Goal: Navigation & Orientation: Find specific page/section

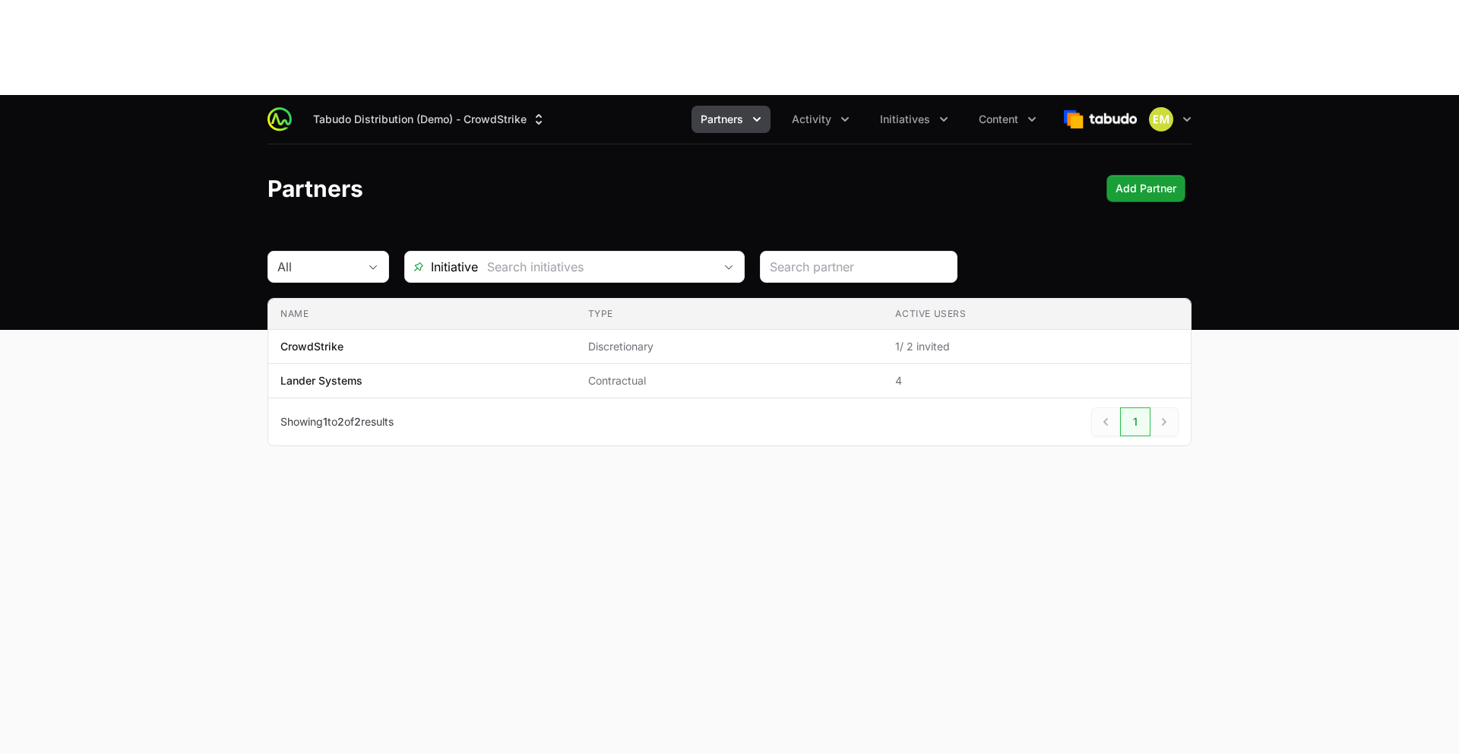
scroll to position [11, 0]
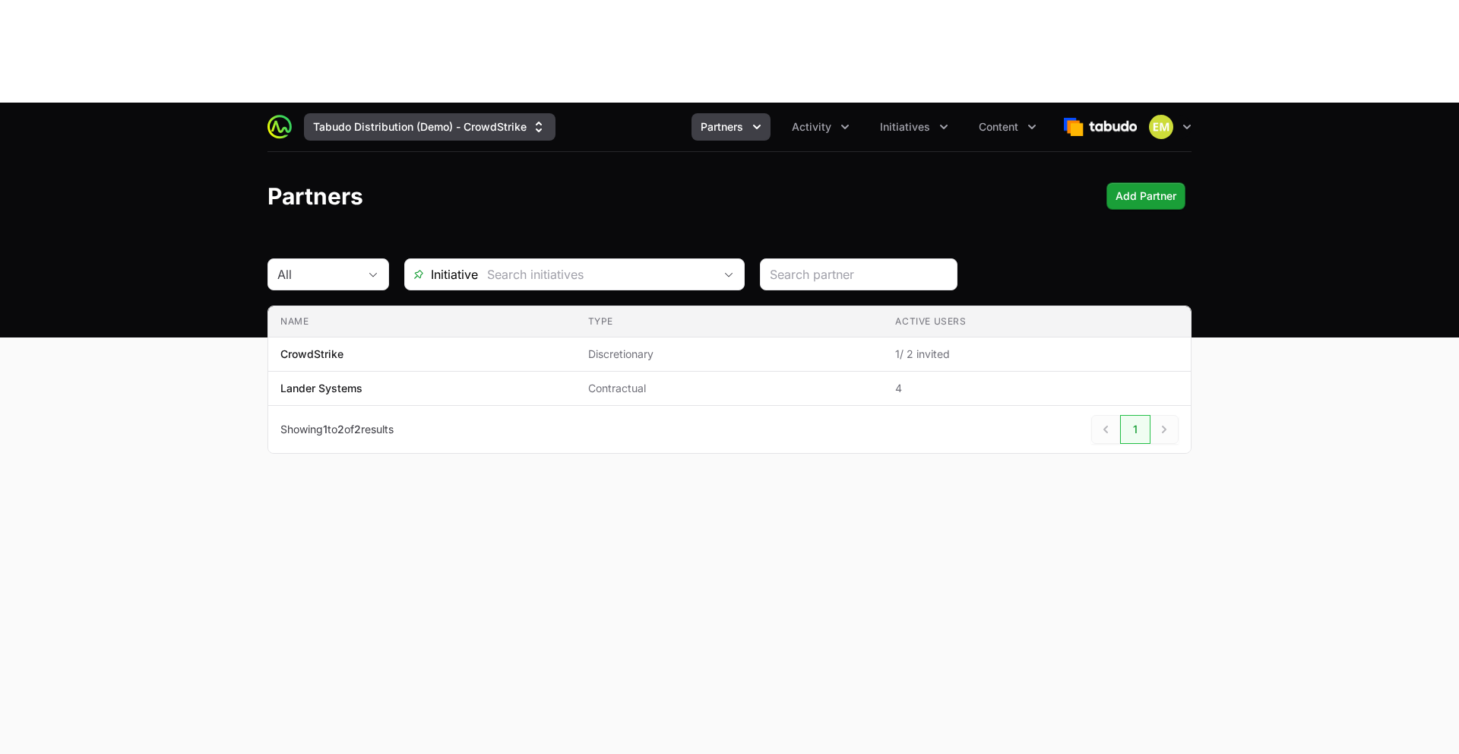
click at [482, 113] on button "Tabudo Distribution (Demo) - CrowdStrike" at bounding box center [429, 126] width 251 height 27
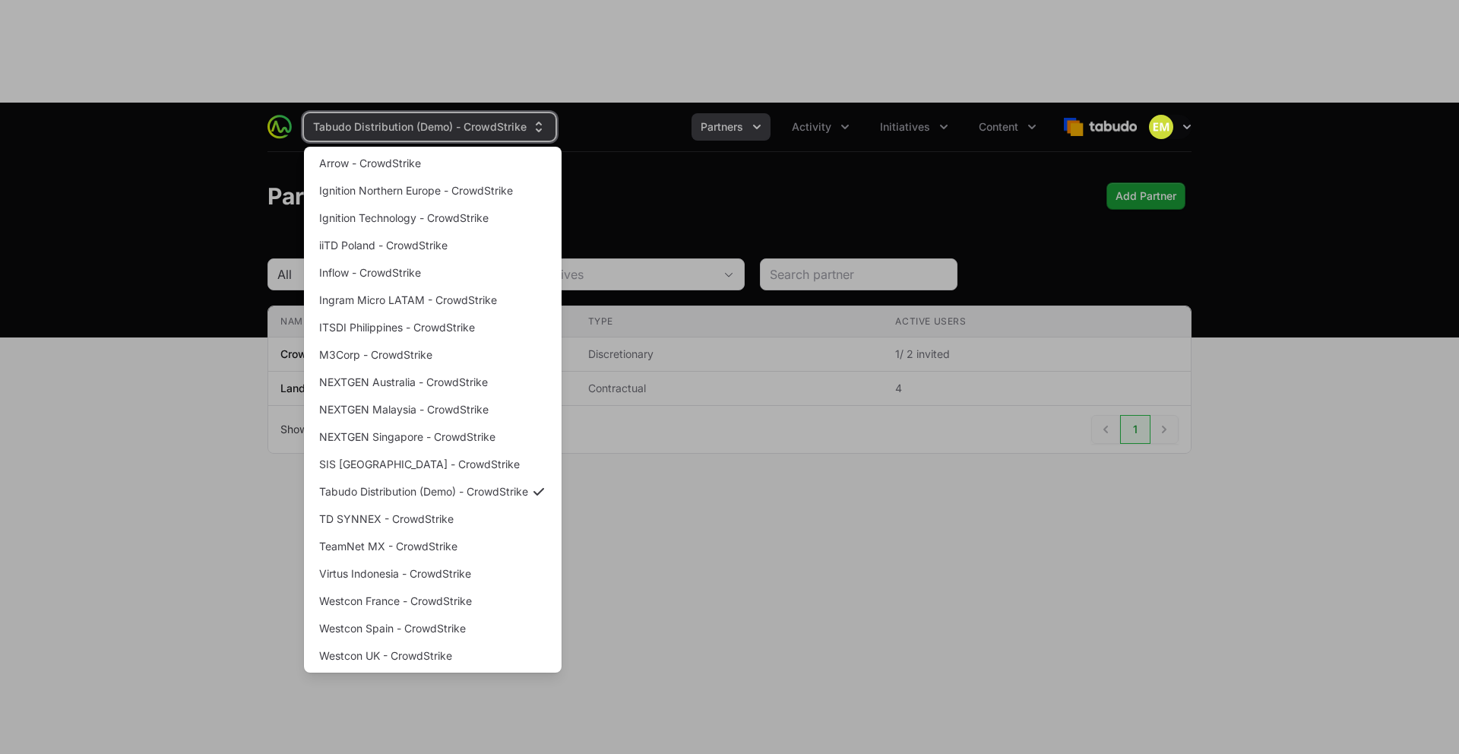
scroll to position [11, 0]
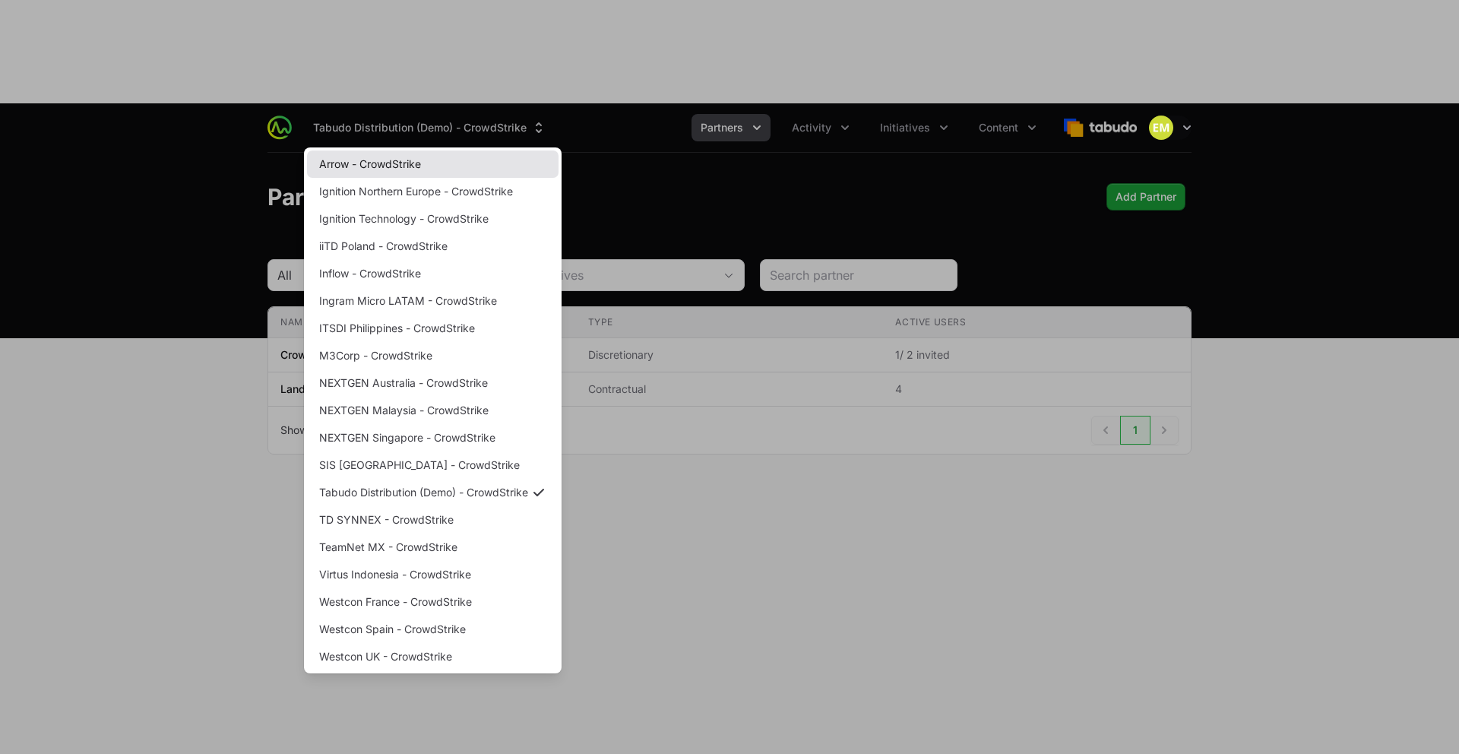
click at [447, 150] on link "Arrow - CrowdStrike" at bounding box center [432, 163] width 251 height 27
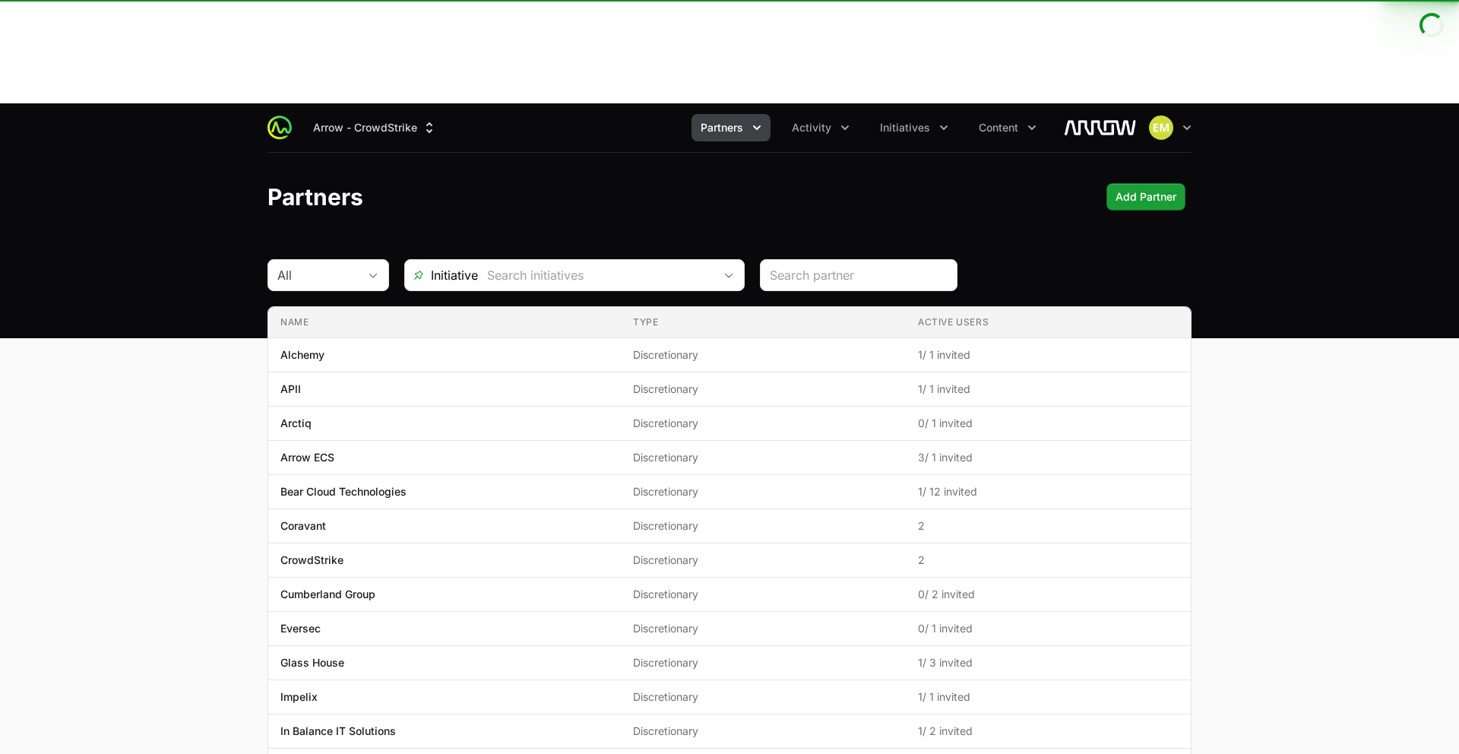
scroll to position [0, 0]
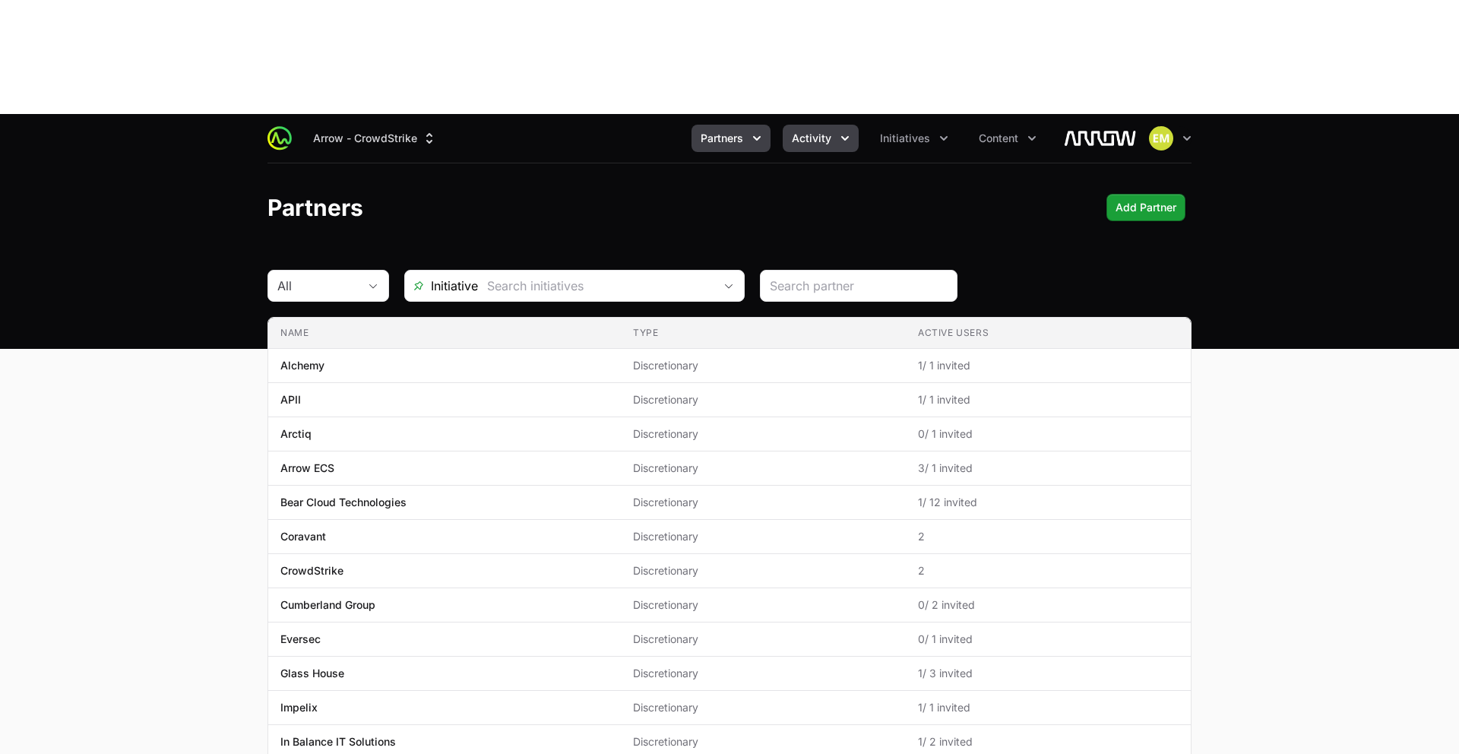
click at [808, 131] on span "Activity" at bounding box center [812, 138] width 40 height 15
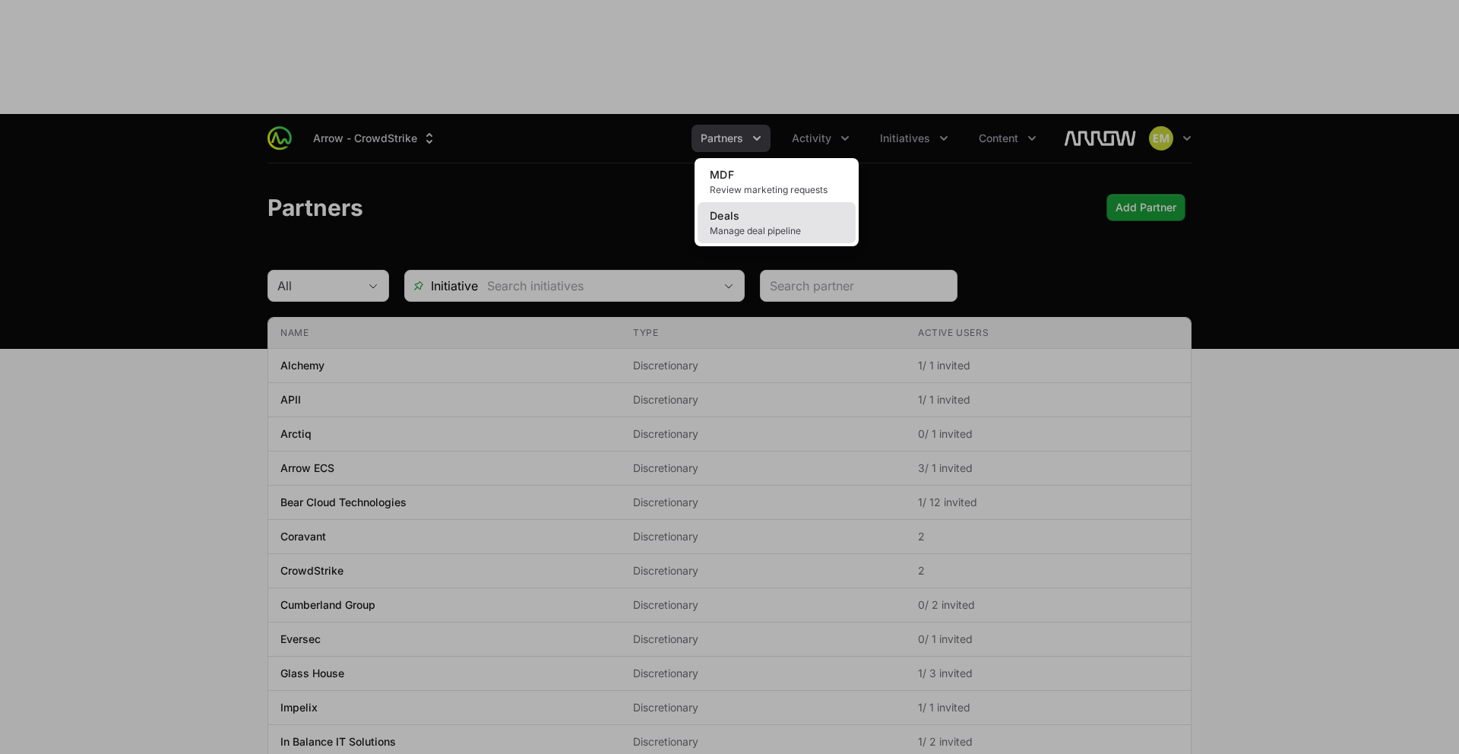
click at [730, 209] on span "Deals" at bounding box center [725, 215] width 30 height 13
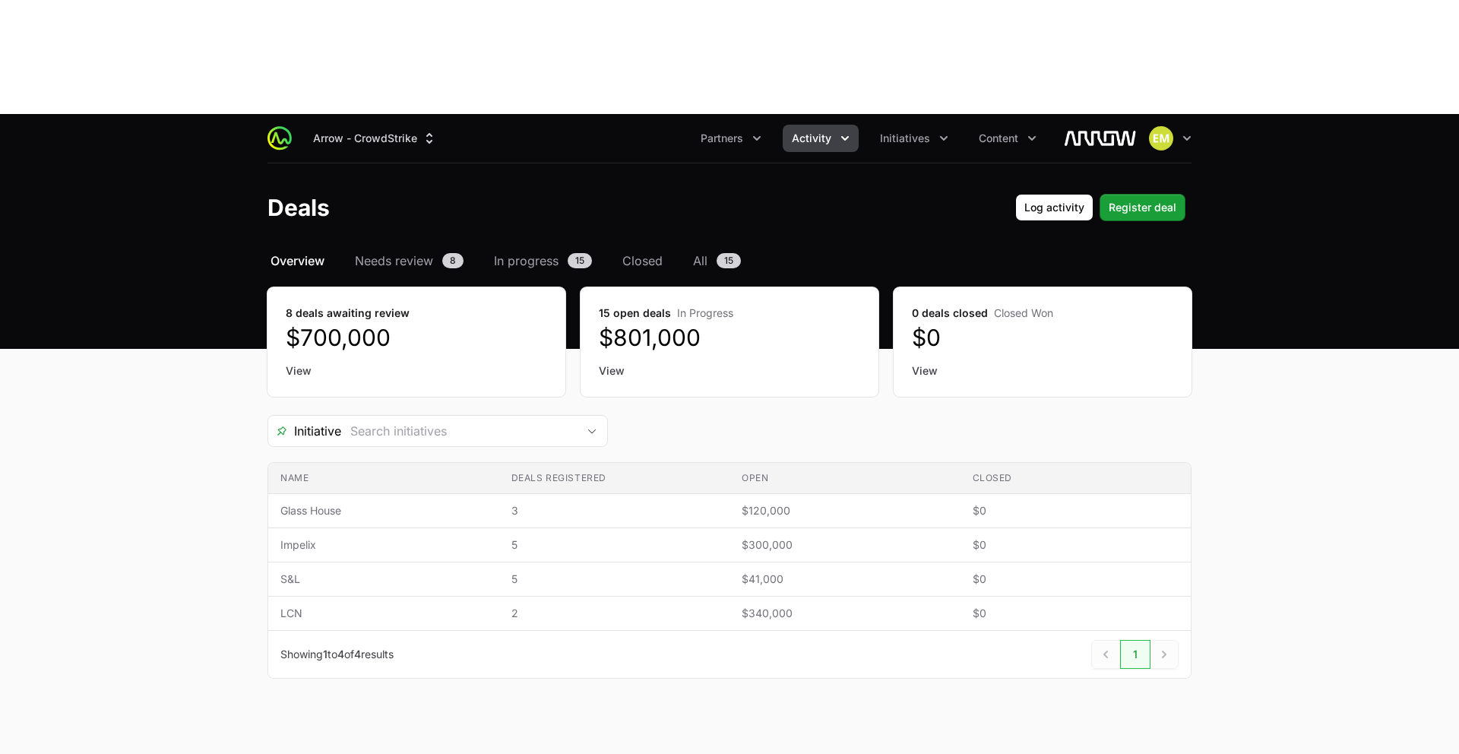
click at [293, 363] on link "View" at bounding box center [416, 370] width 261 height 15
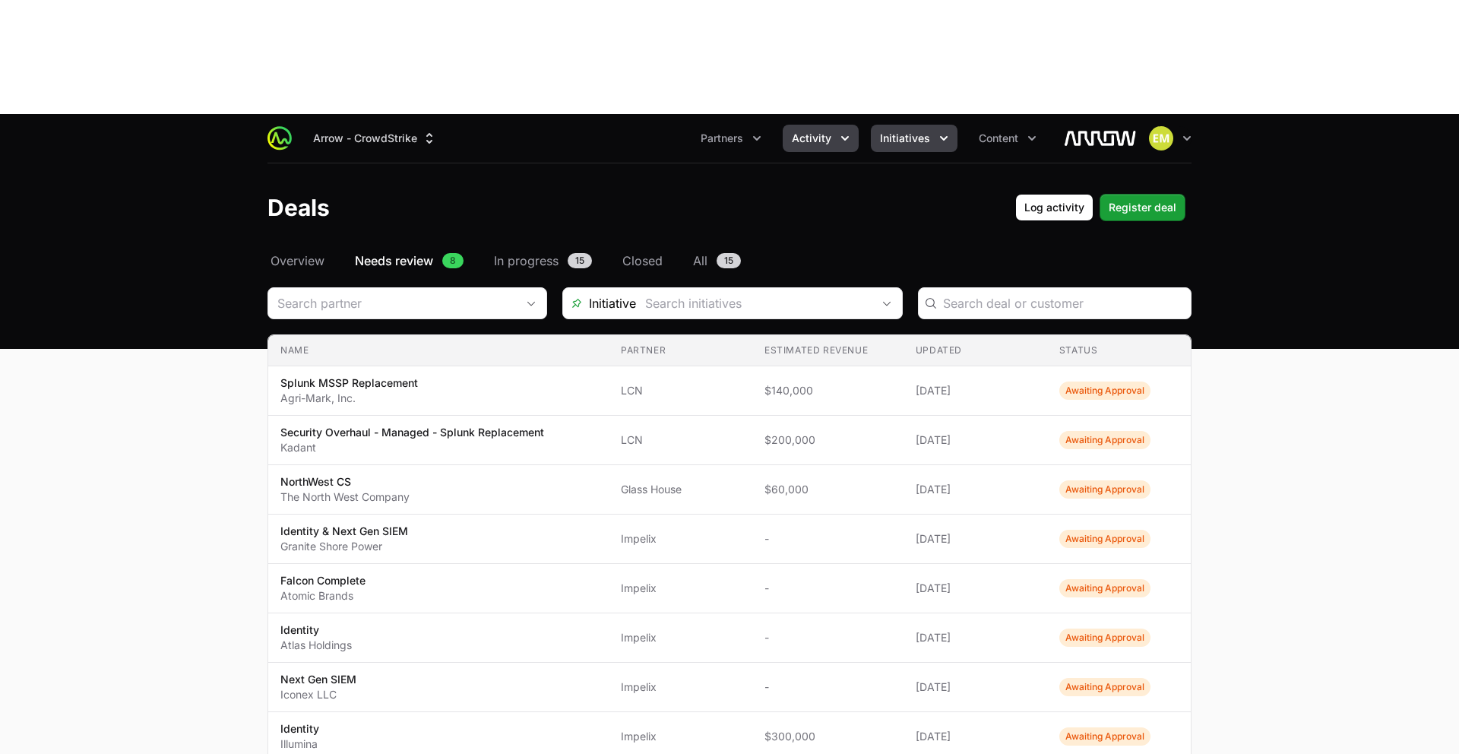
click at [910, 131] on span "Initiatives" at bounding box center [905, 138] width 50 height 15
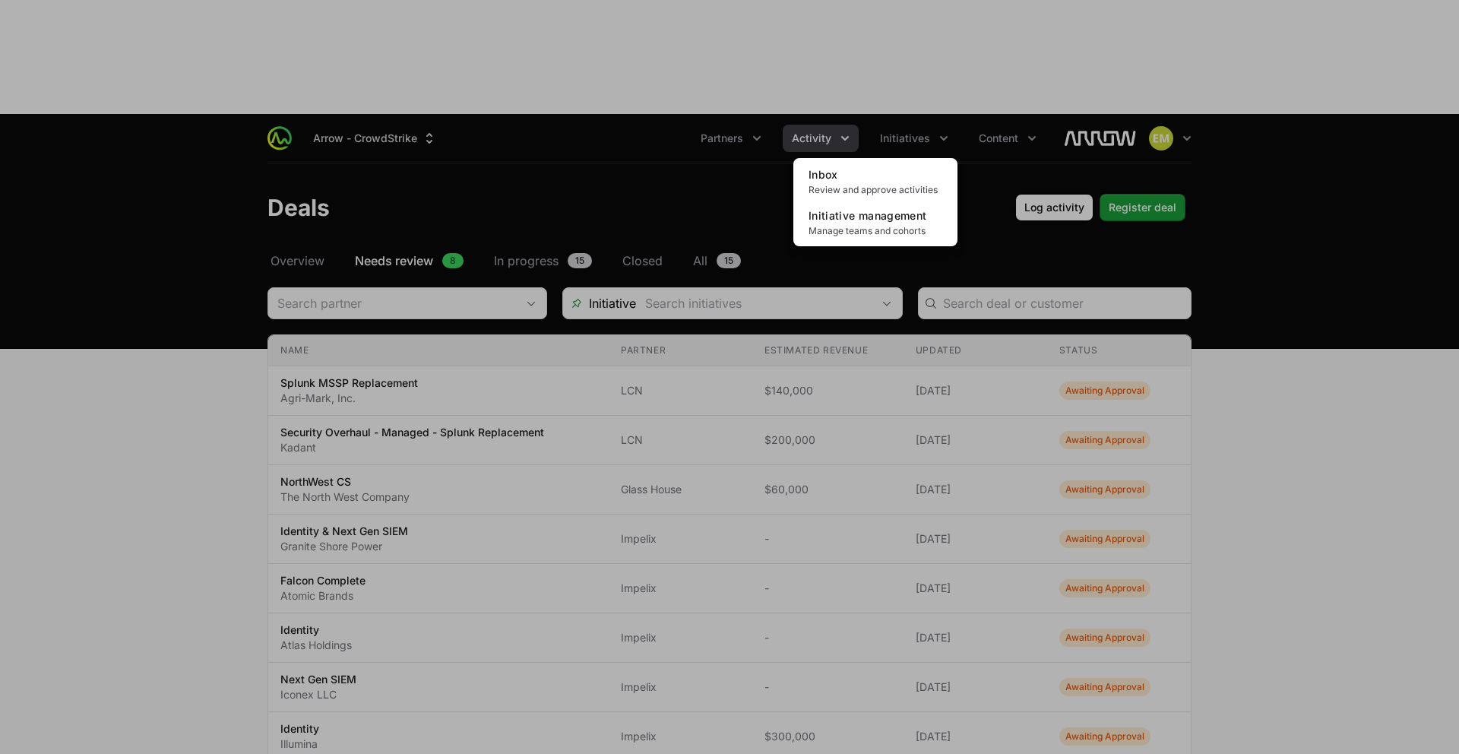
click at [824, 25] on div "Initiatives menu" at bounding box center [729, 377] width 1459 height 754
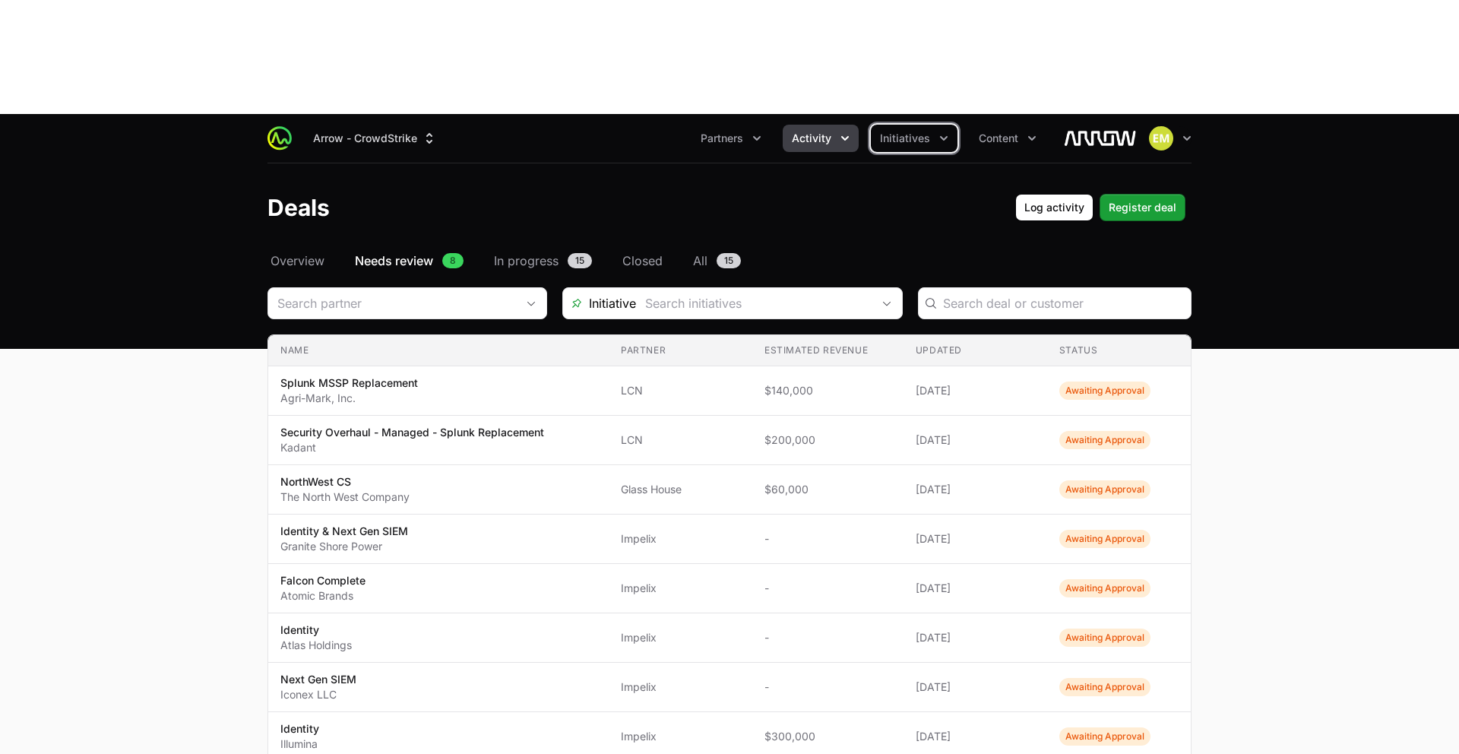
click at [825, 131] on span "Activity" at bounding box center [812, 138] width 40 height 15
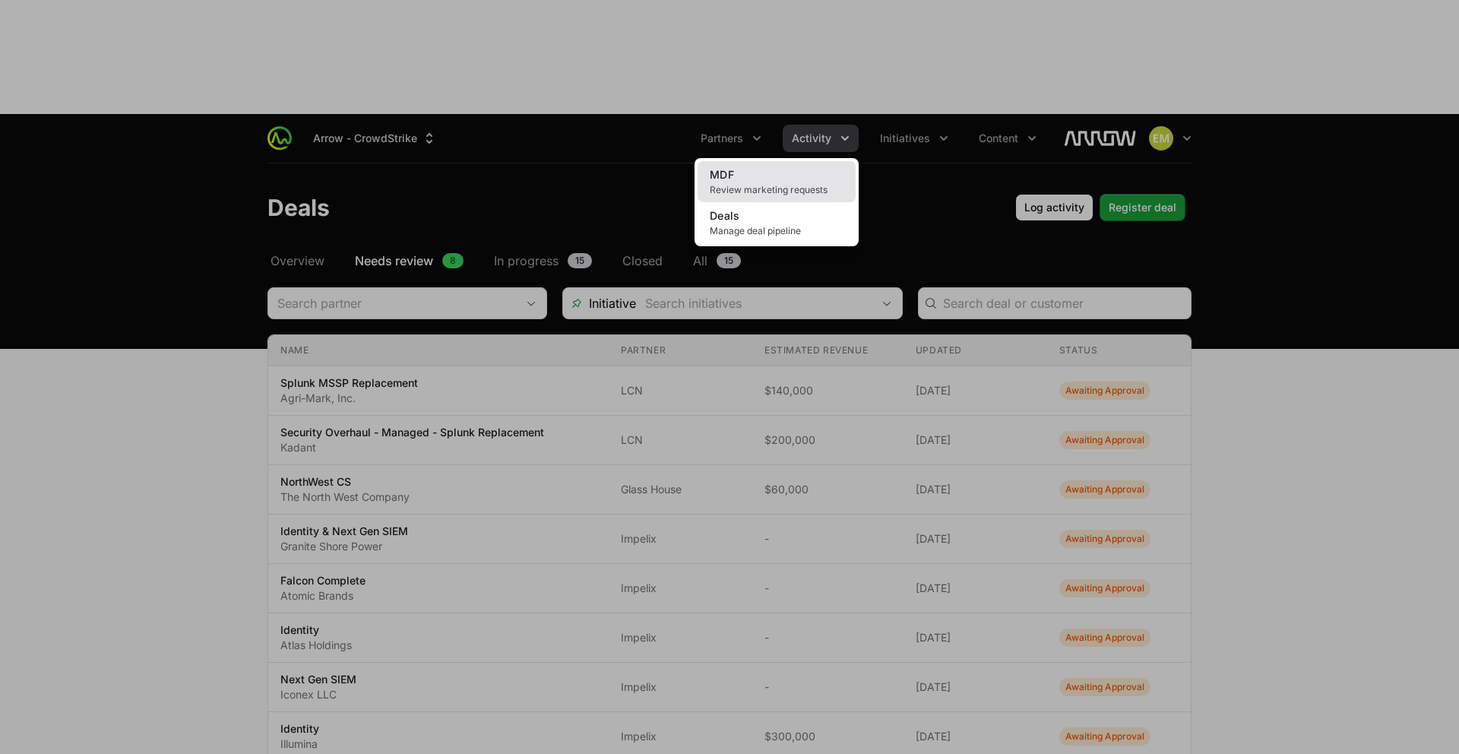
click at [793, 184] on span "Review marketing requests" at bounding box center [777, 190] width 134 height 12
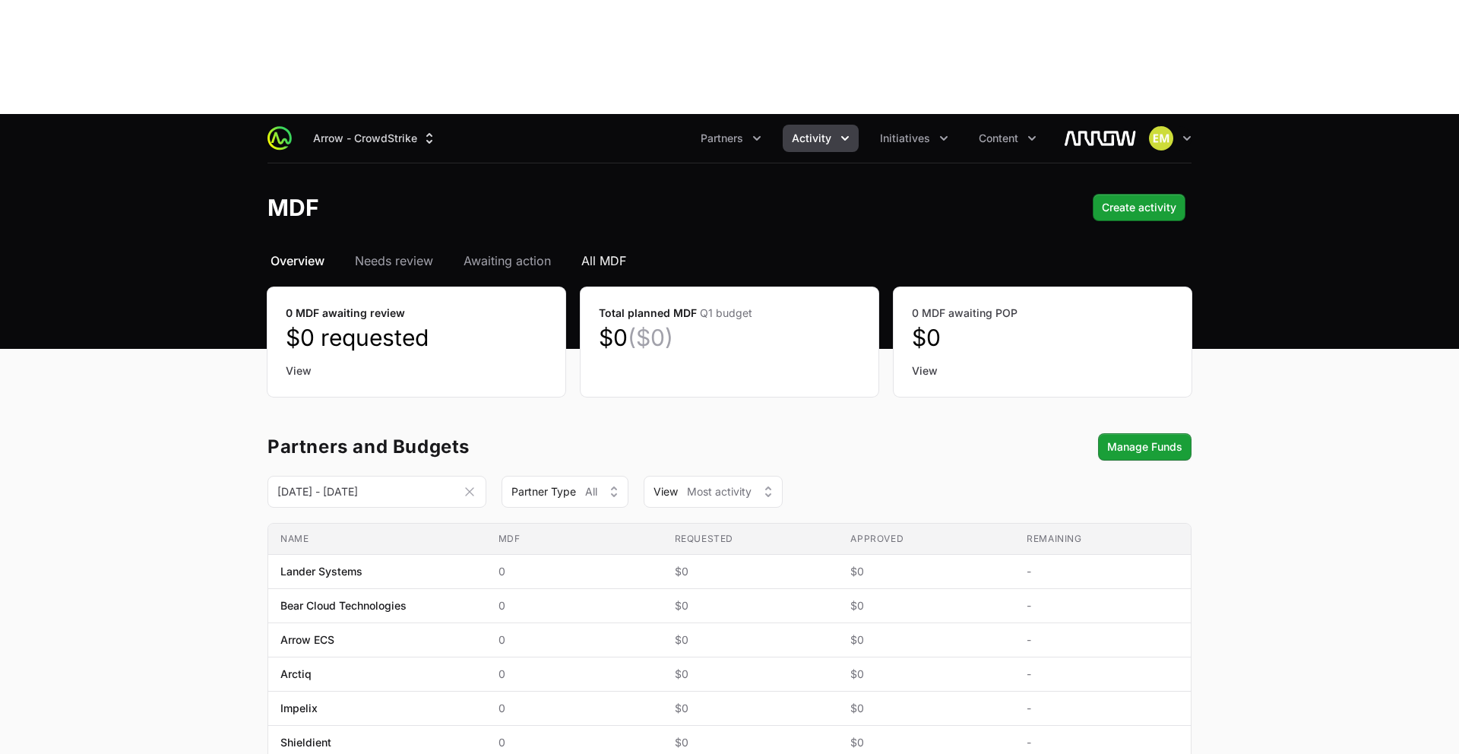
click at [593, 251] on span "All MDF" at bounding box center [603, 260] width 45 height 18
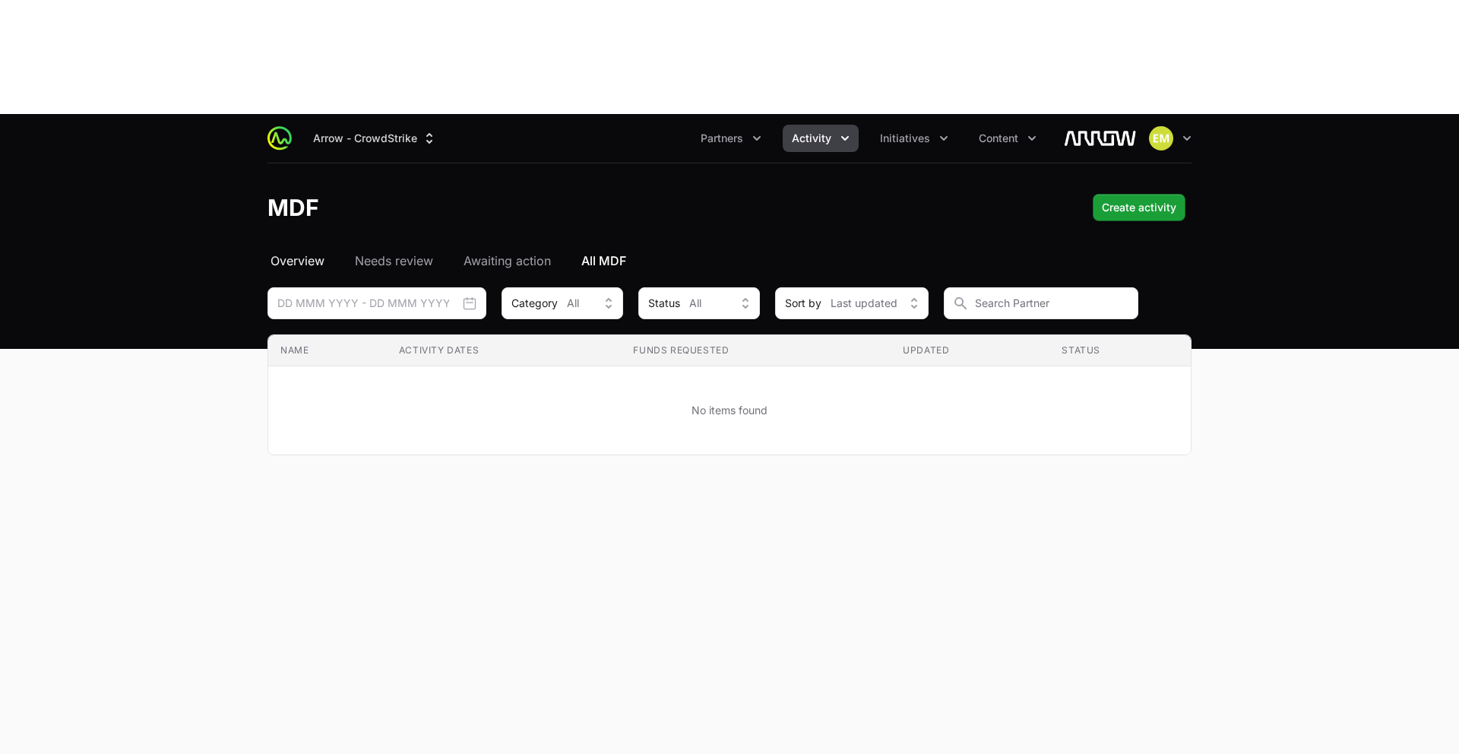
click at [274, 251] on span "Overview" at bounding box center [297, 260] width 54 height 18
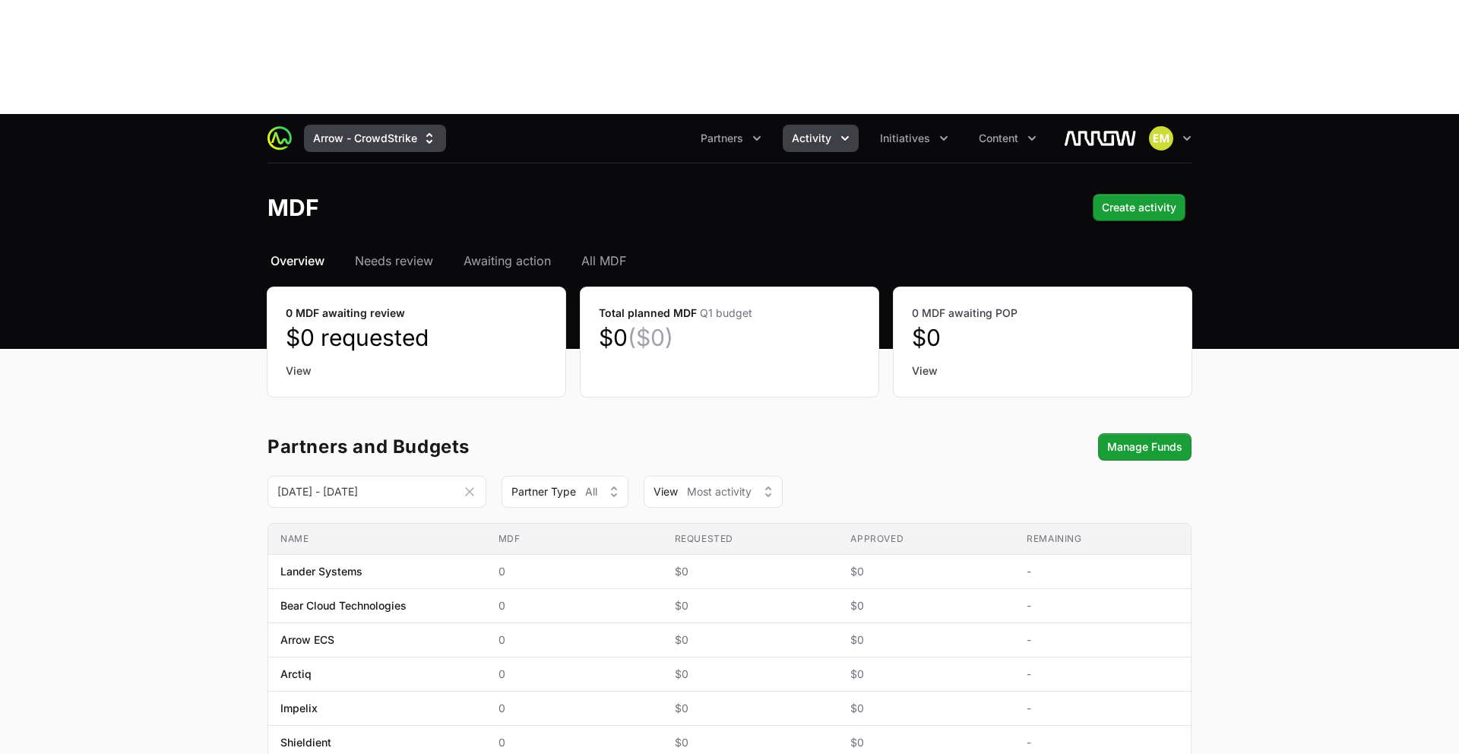
click at [411, 125] on button "Arrow - CrowdStrike" at bounding box center [375, 138] width 142 height 27
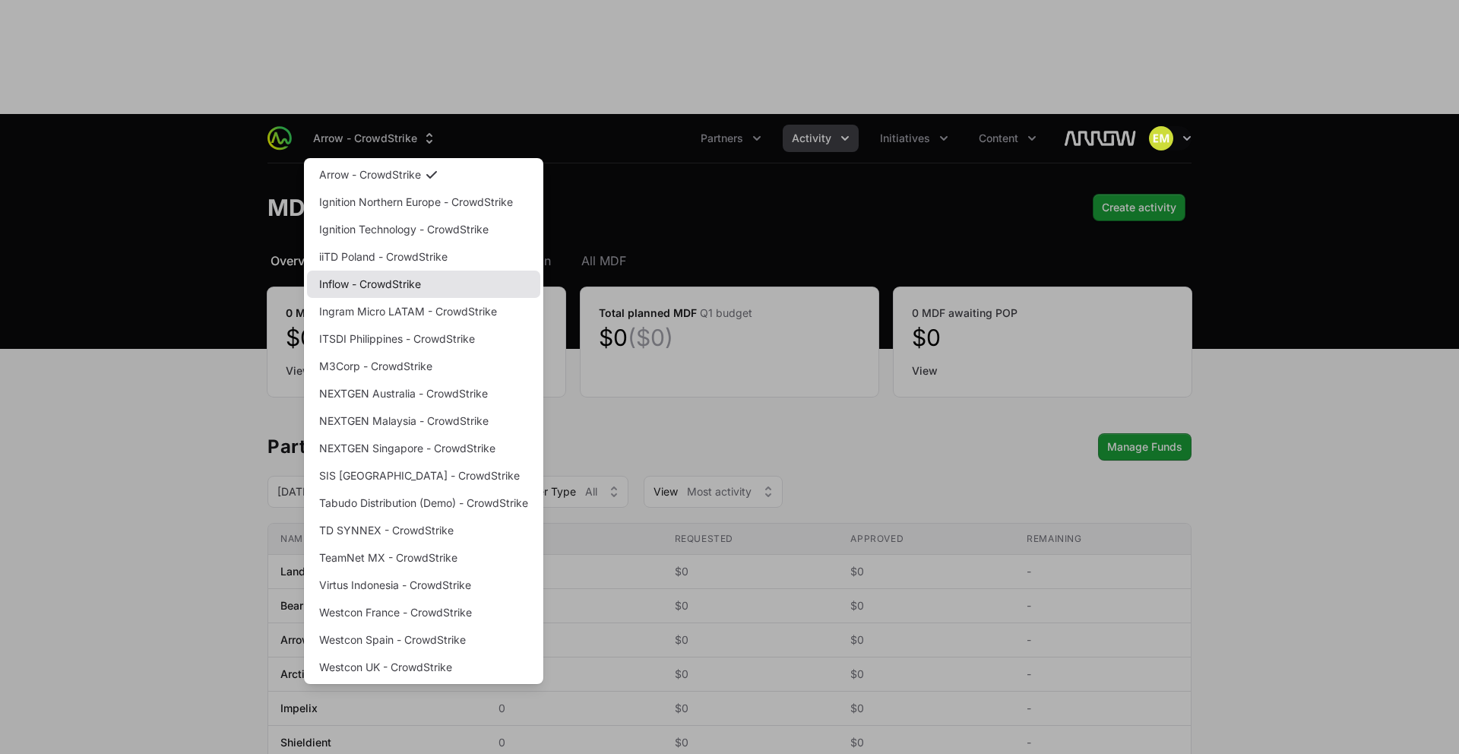
click at [399, 270] on link "Inflow - CrowdStrike" at bounding box center [423, 283] width 233 height 27
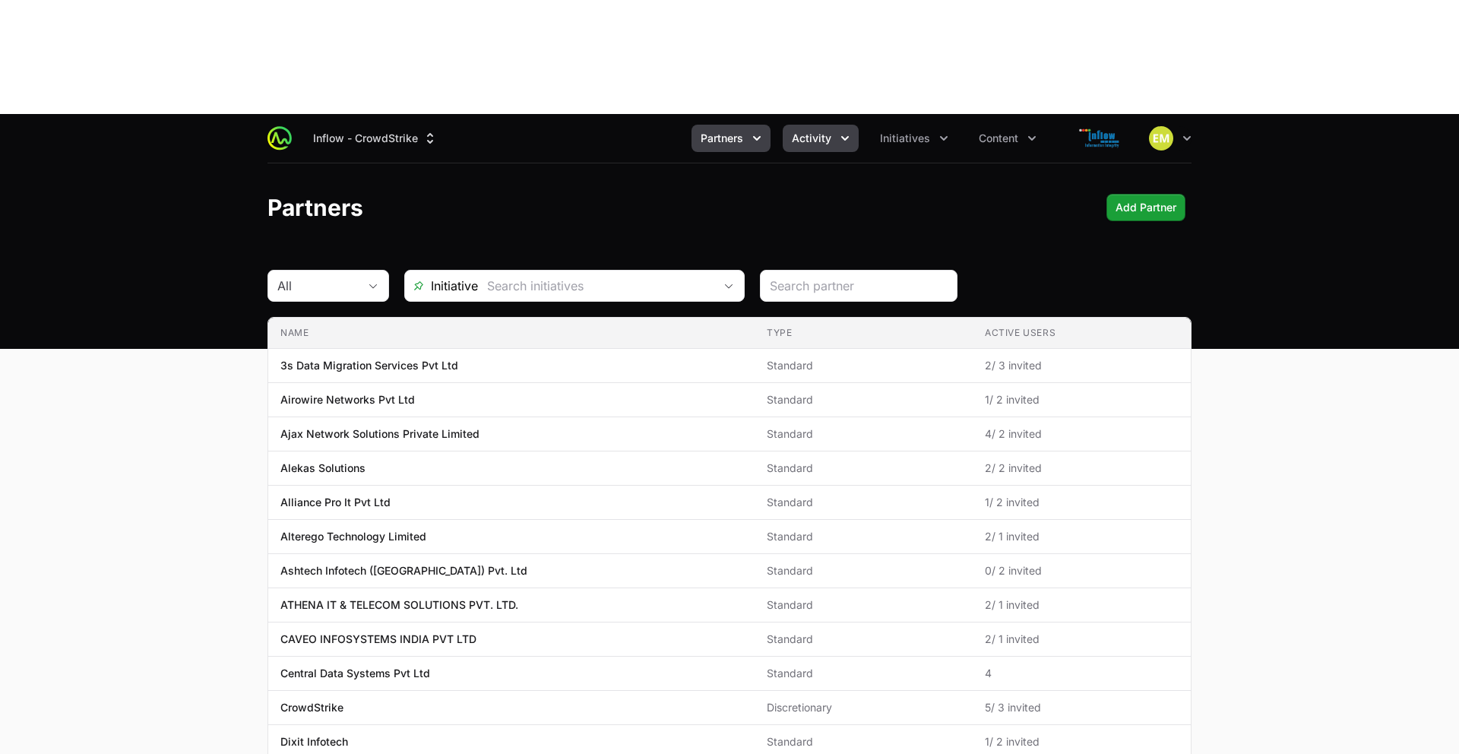
click at [817, 131] on span "Activity" at bounding box center [812, 138] width 40 height 15
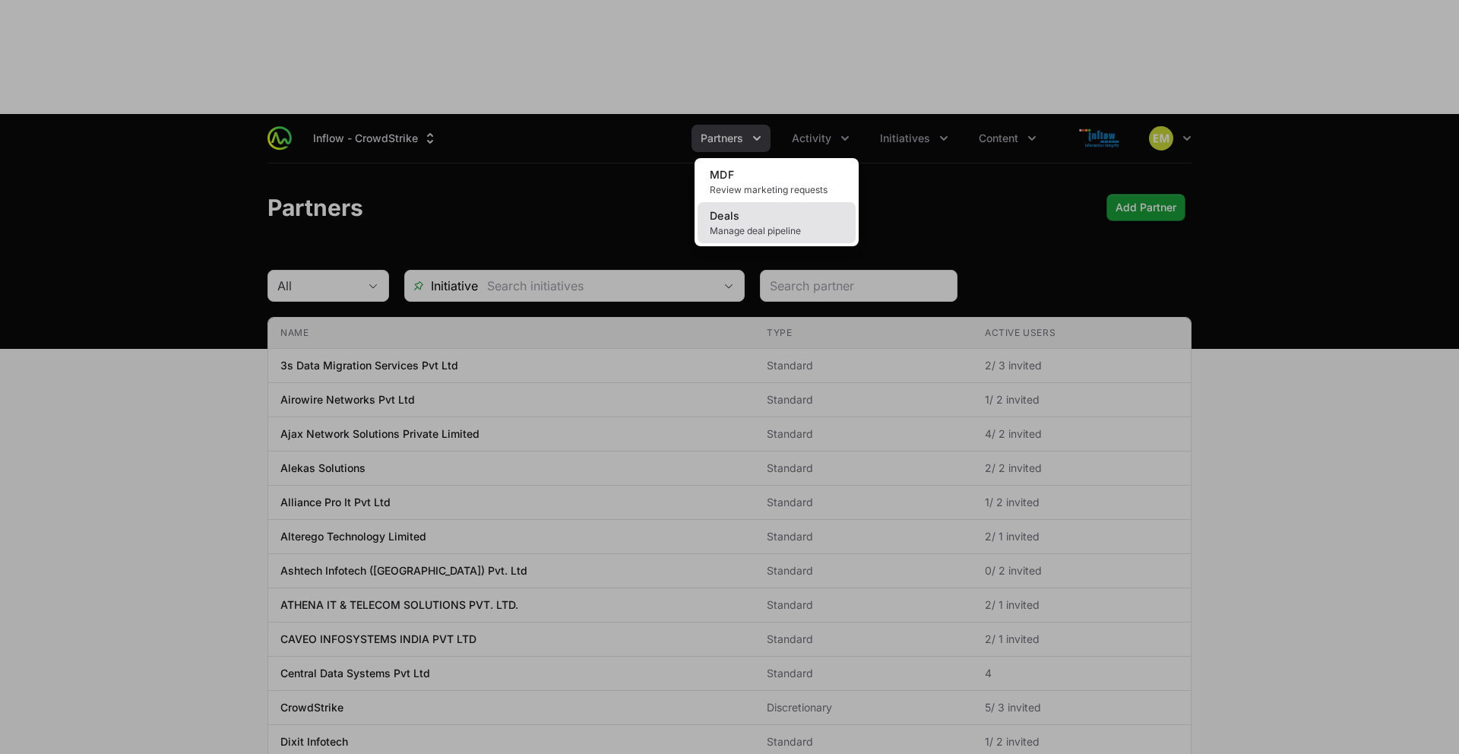
click at [742, 202] on link "Deals Manage deal pipeline" at bounding box center [776, 222] width 158 height 41
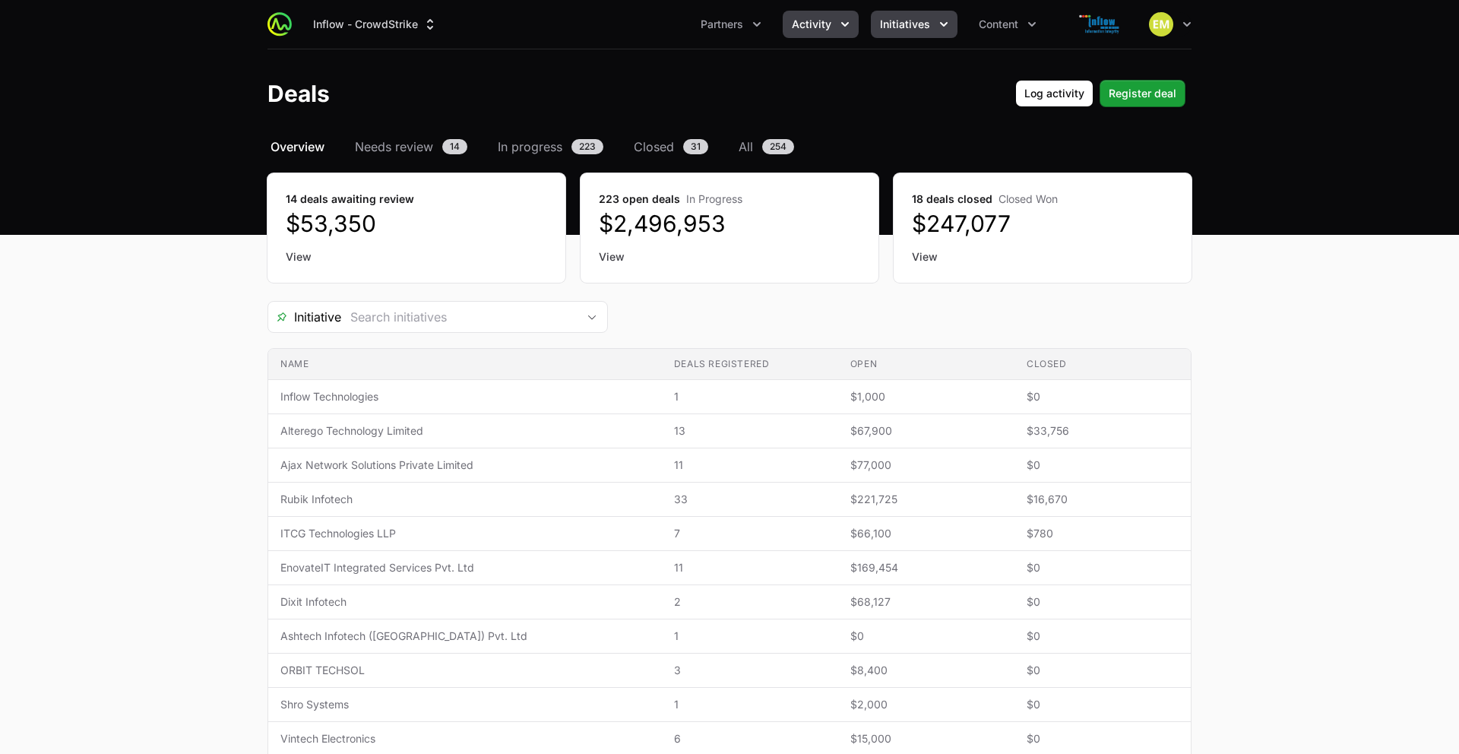
click at [898, 28] on span "Initiatives" at bounding box center [905, 24] width 50 height 15
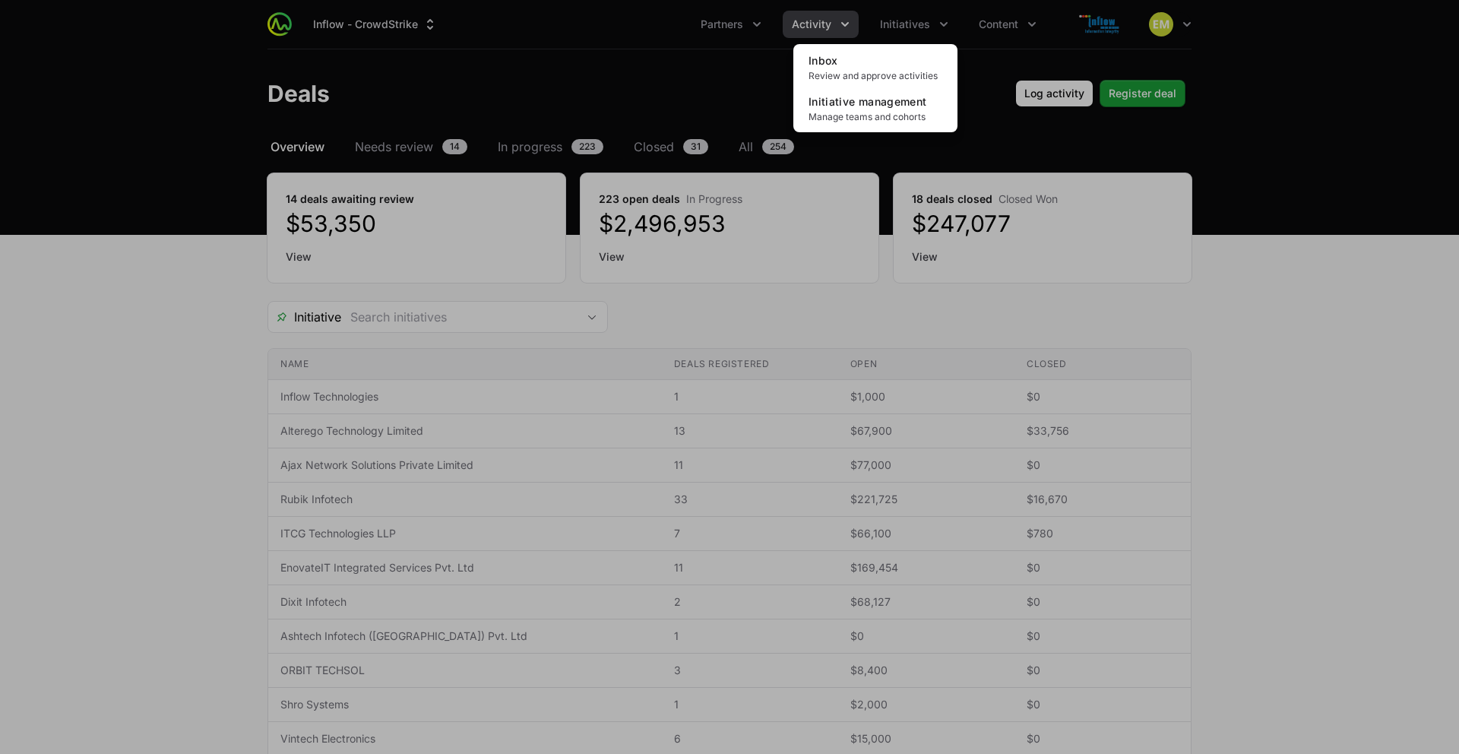
click at [823, 30] on div "Initiatives menu" at bounding box center [729, 377] width 1459 height 754
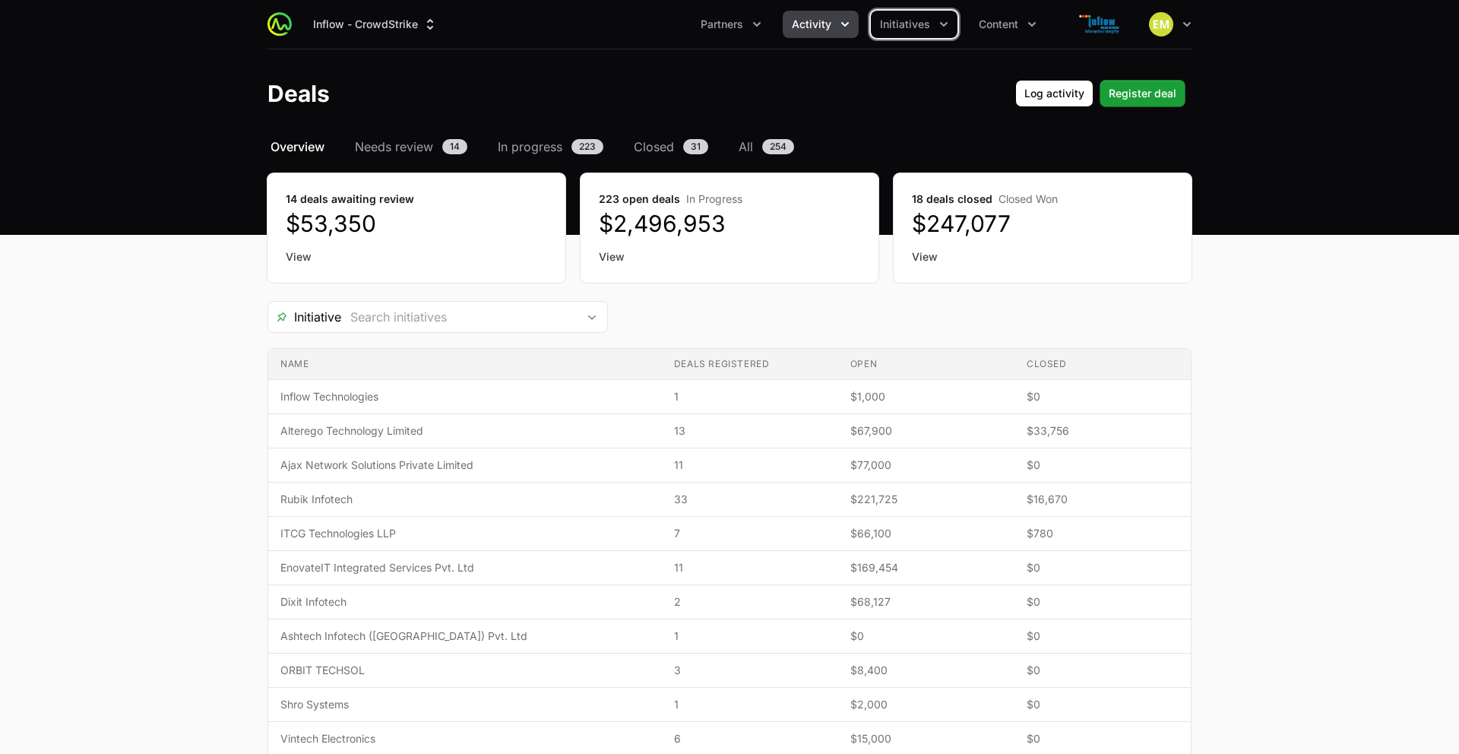
click at [823, 27] on span "Activity" at bounding box center [812, 24] width 40 height 15
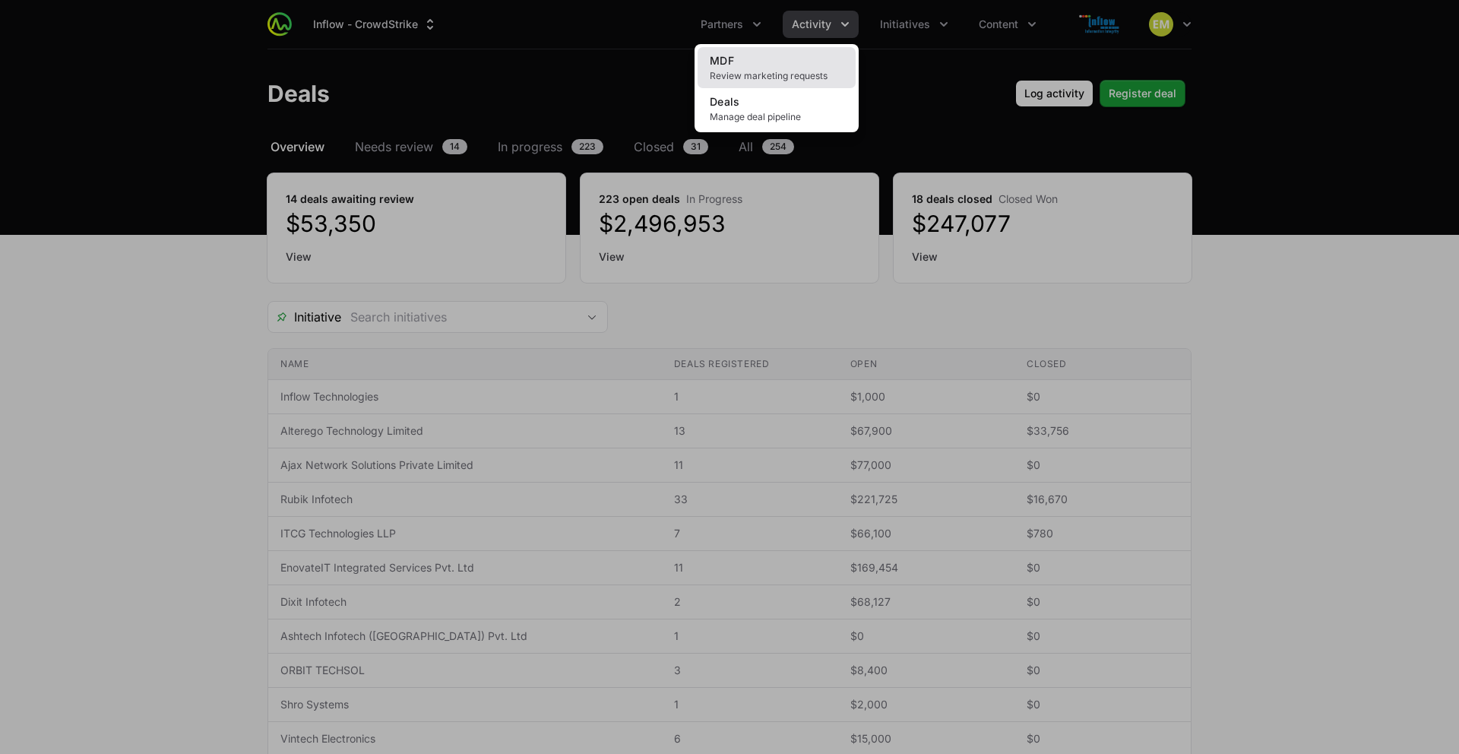
click at [771, 65] on link "MDF Review marketing requests" at bounding box center [776, 67] width 158 height 41
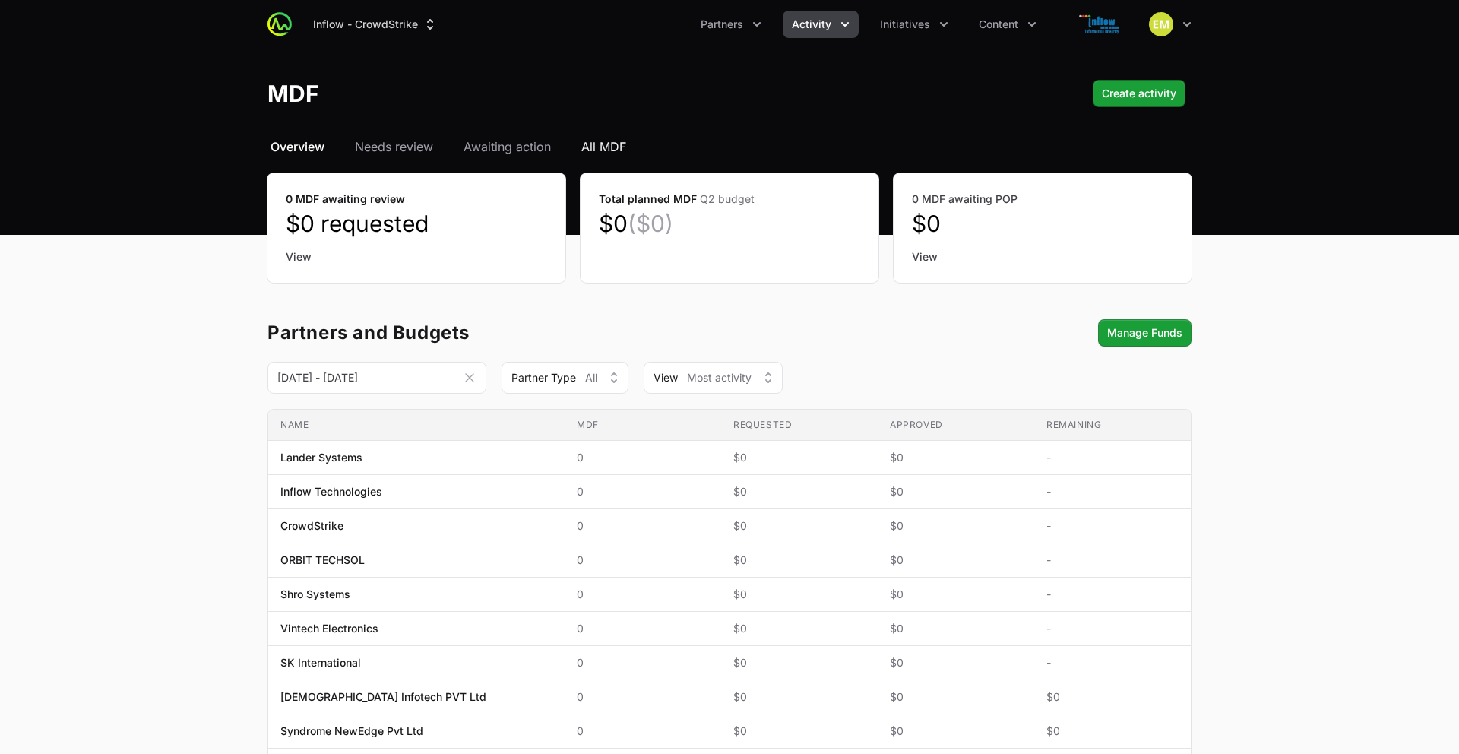
click at [598, 153] on span "All MDF" at bounding box center [603, 147] width 45 height 18
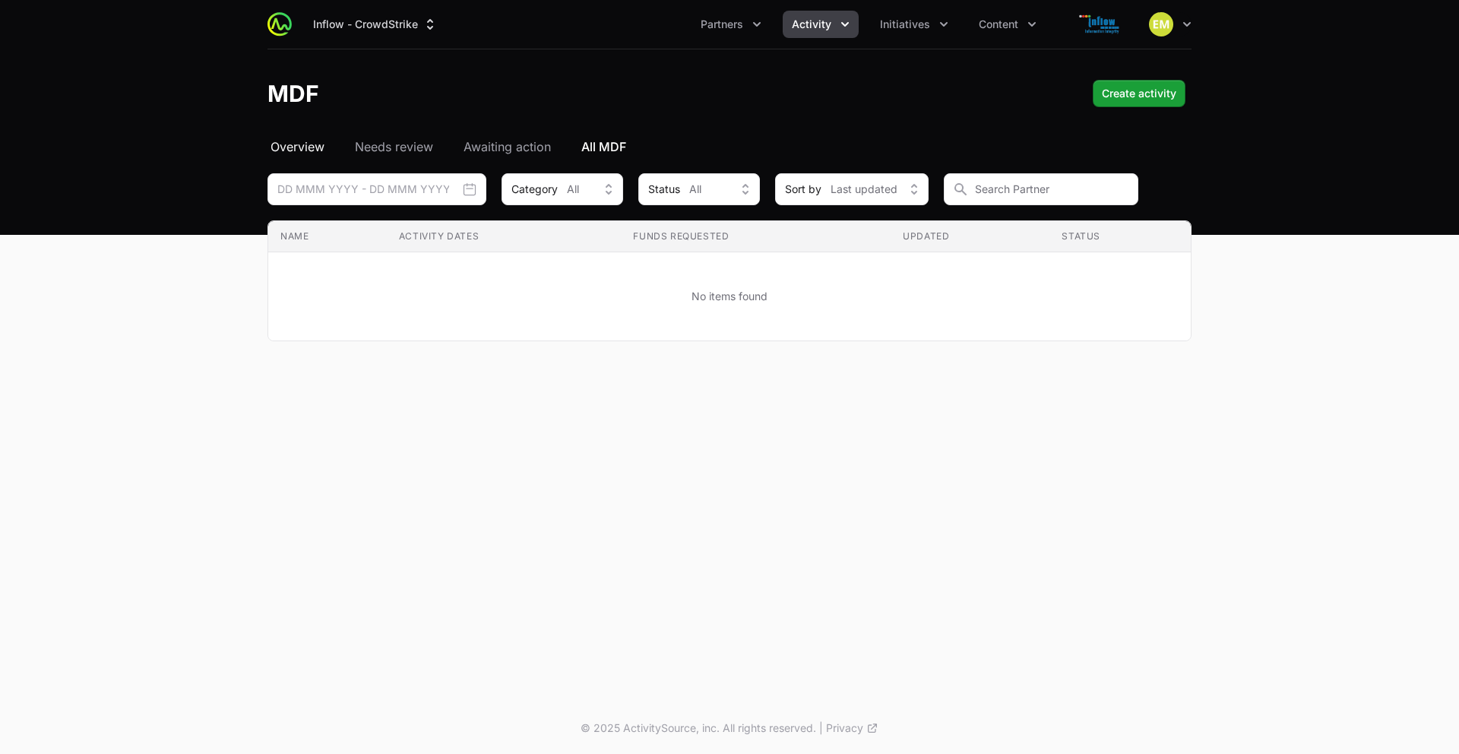
click at [302, 147] on span "Overview" at bounding box center [297, 147] width 54 height 18
